Goal: Find specific page/section: Find specific page/section

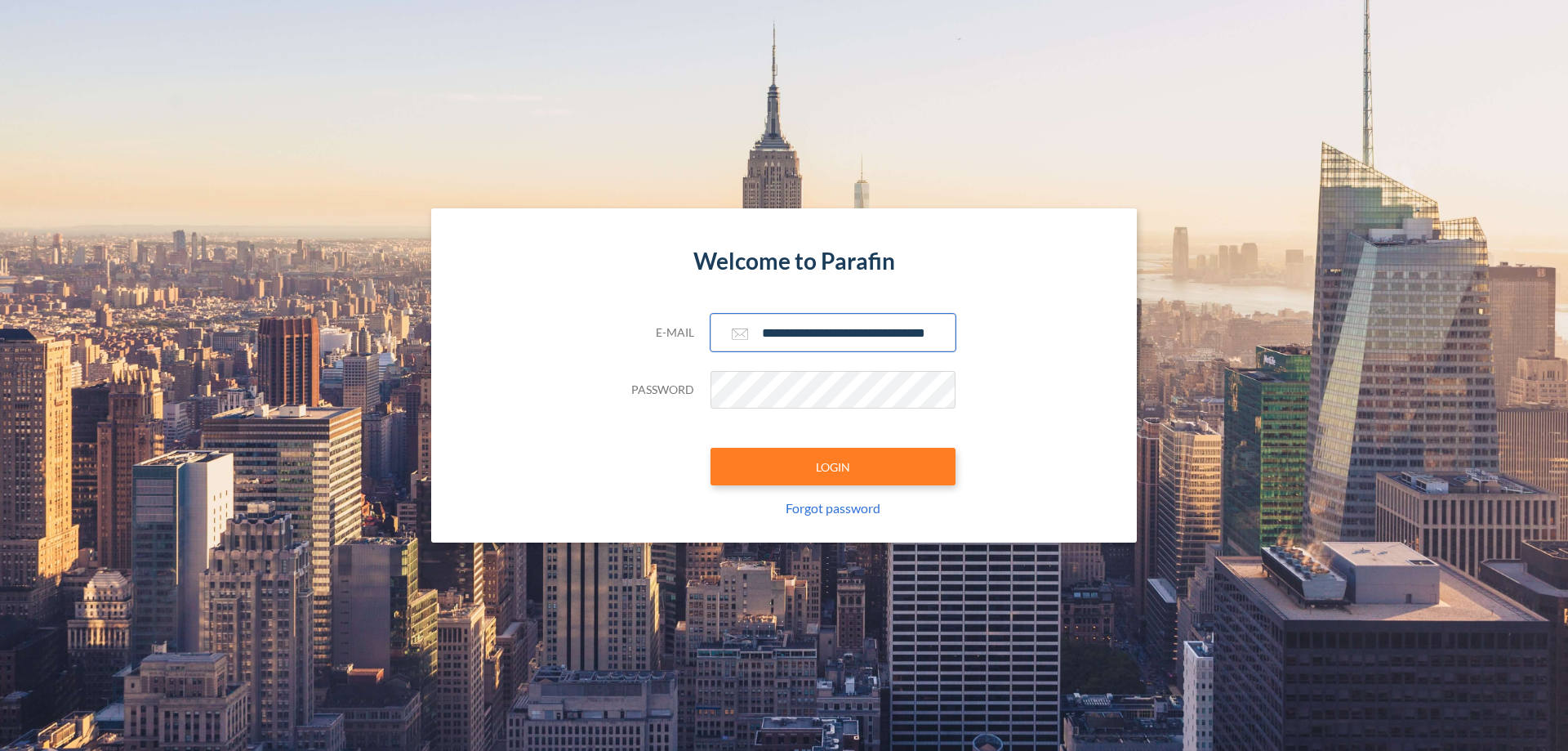
type input "**********"
click at [833, 466] on button "LOGIN" at bounding box center [833, 466] width 245 height 38
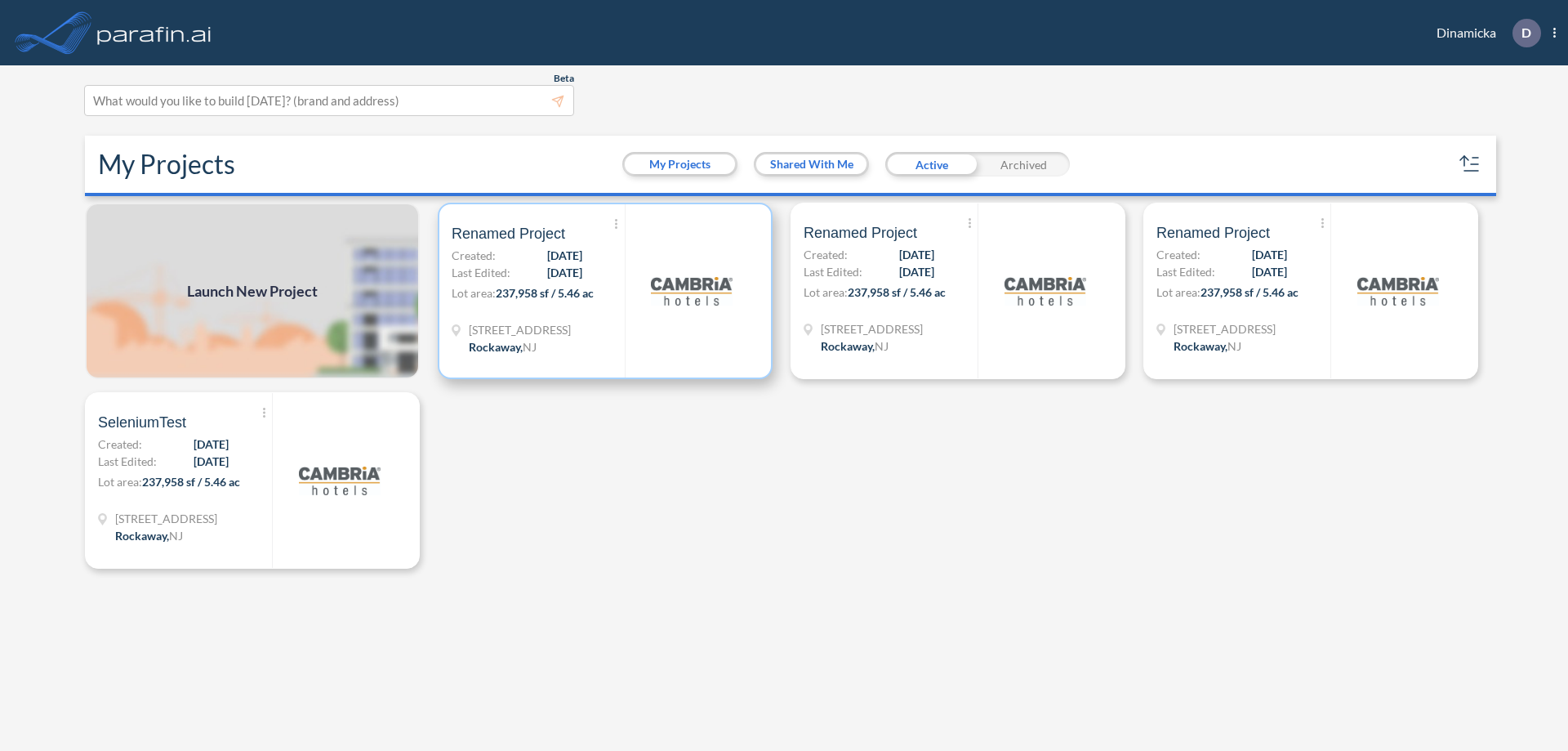
scroll to position [4, 0]
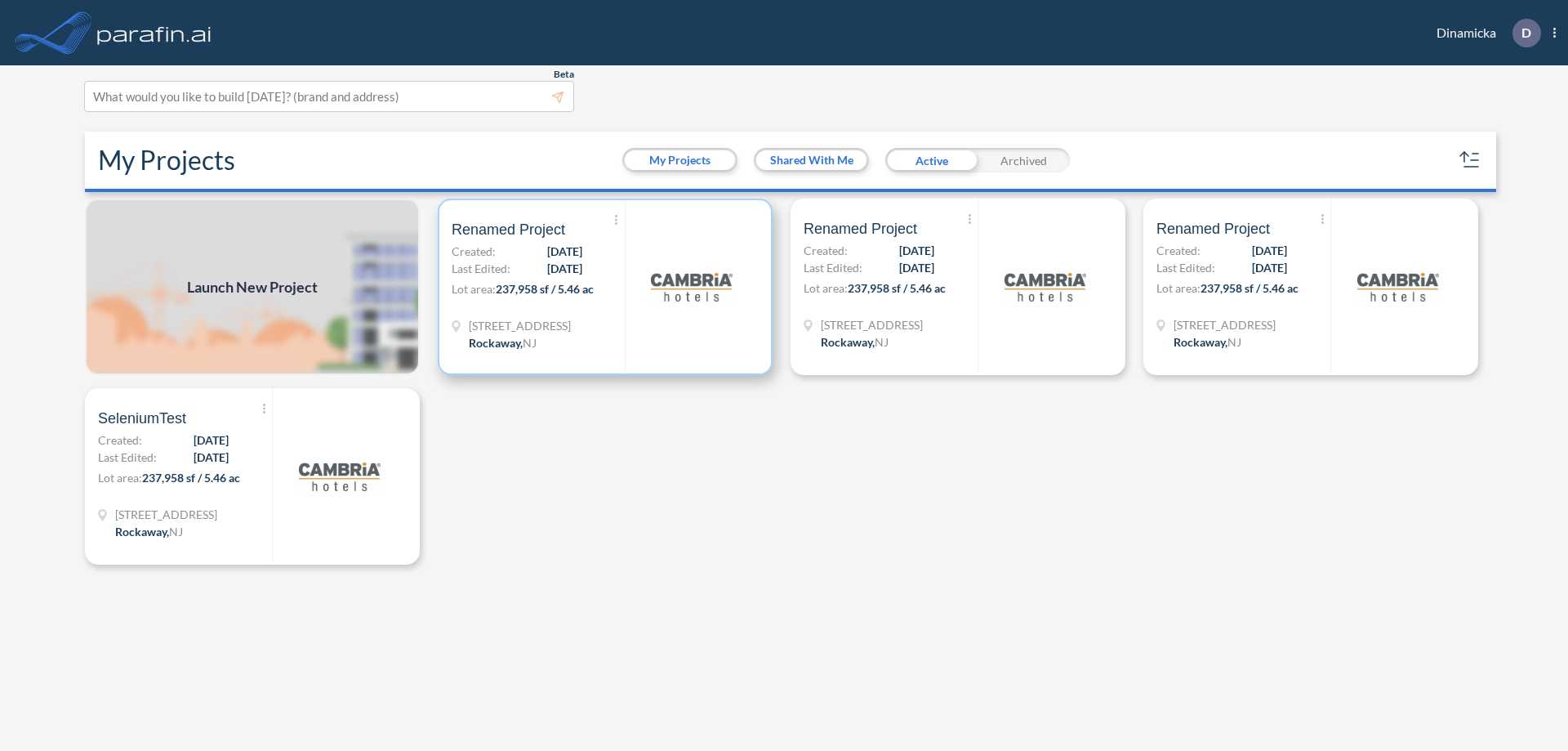
click at [605, 287] on p "Lot area: 237,958 sf / 5.46 ac" at bounding box center [538, 292] width 173 height 24
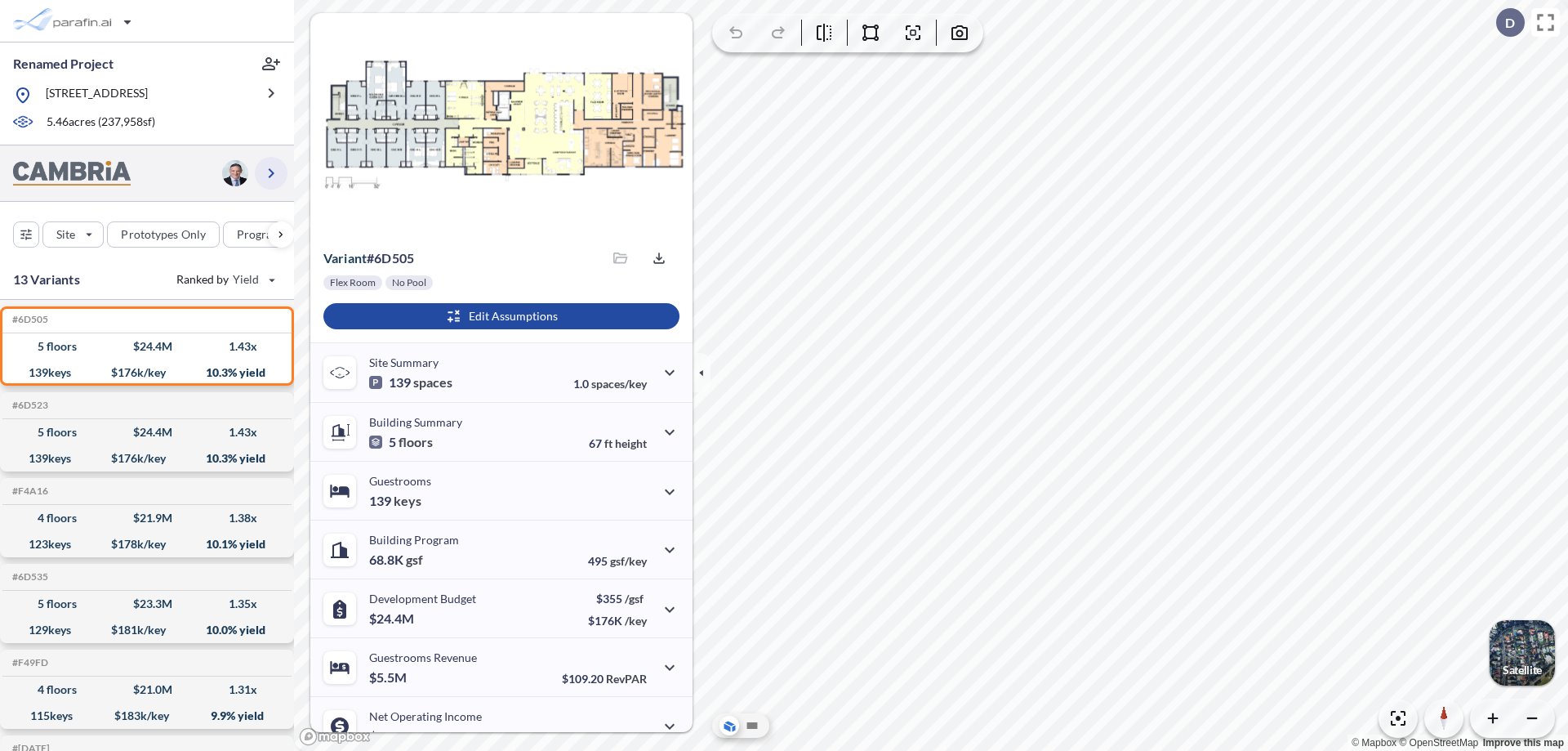
click at [271, 172] on icon "button" at bounding box center [270, 172] width 19 height 19
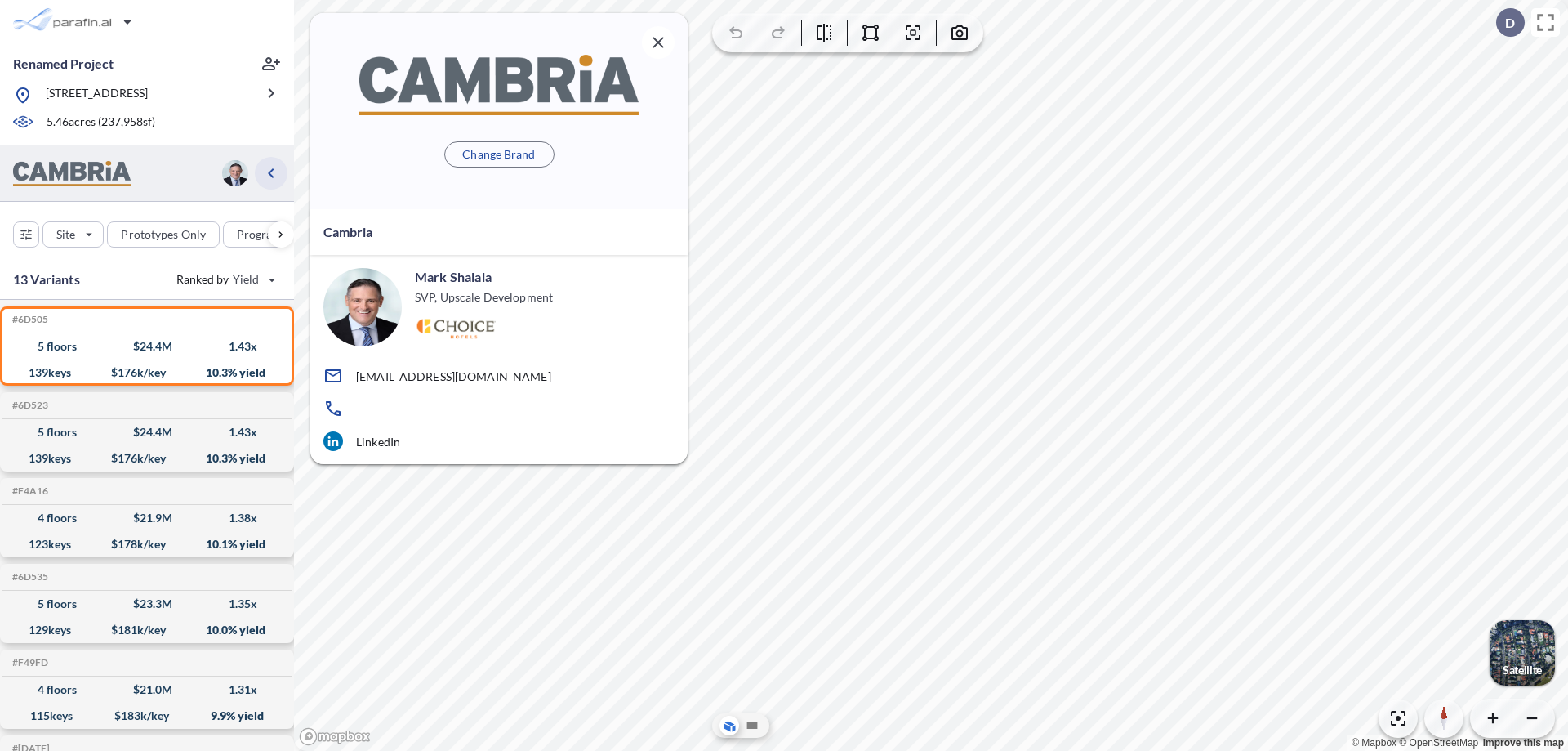
click at [271, 172] on icon "button" at bounding box center [270, 172] width 19 height 19
